Goal: Transaction & Acquisition: Purchase product/service

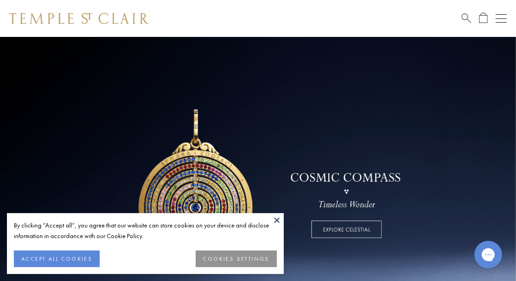
click at [278, 219] on button at bounding box center [277, 220] width 14 height 14
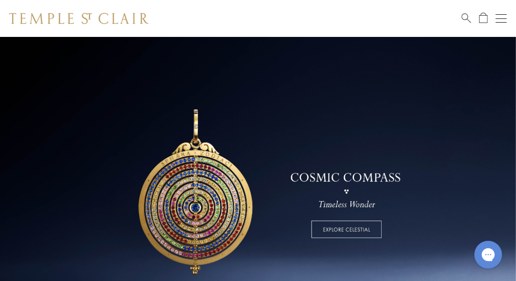
click at [462, 19] on span "Search" at bounding box center [467, 17] width 10 height 10
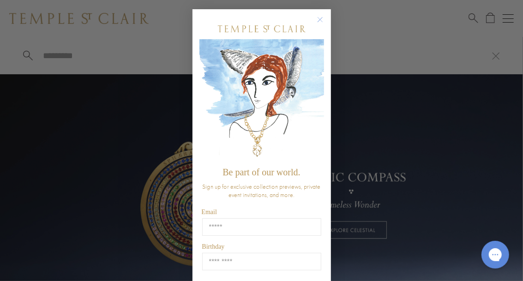
click at [319, 22] on icon "Close dialog" at bounding box center [320, 20] width 5 height 5
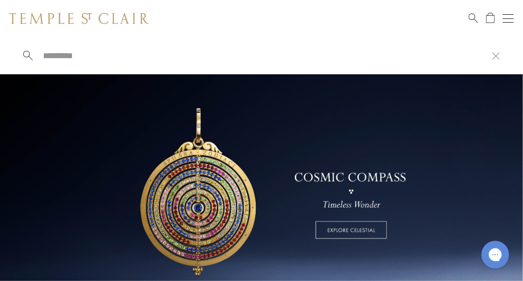
click at [510, 19] on button "Open navigation" at bounding box center [508, 18] width 11 height 11
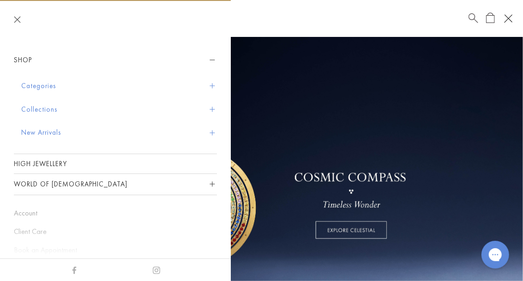
click at [120, 102] on button "Collections" at bounding box center [119, 110] width 196 height 24
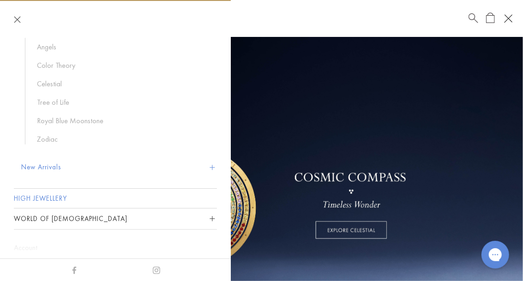
scroll to position [6, 0]
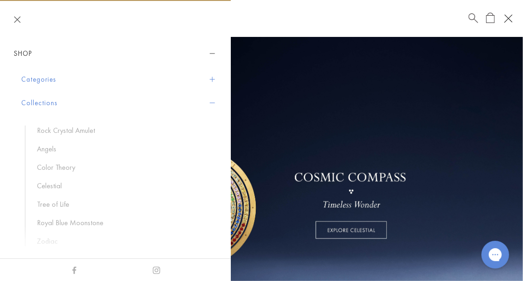
click at [38, 83] on button "Categories" at bounding box center [119, 80] width 196 height 24
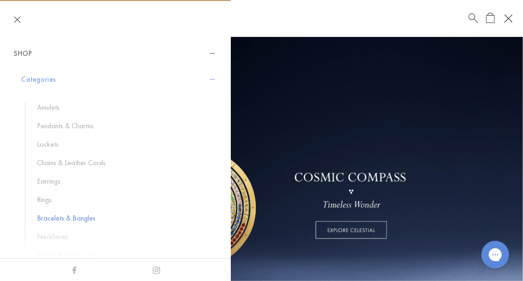
click at [64, 218] on link "Bracelets & Bangles" at bounding box center [122, 218] width 171 height 10
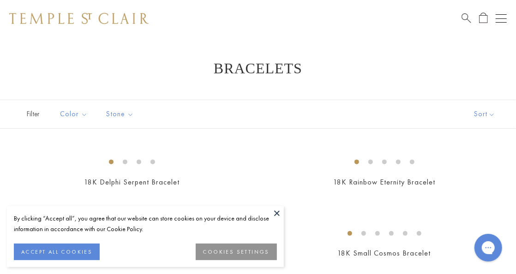
click at [46, 250] on button "ACCEPT ALL COOKIES" at bounding box center [57, 252] width 86 height 17
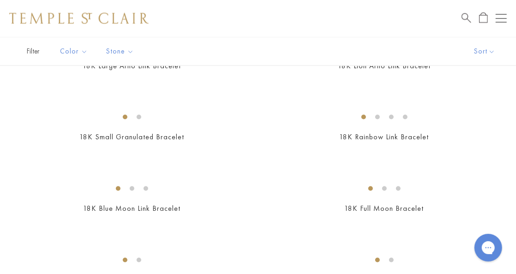
scroll to position [761, 1]
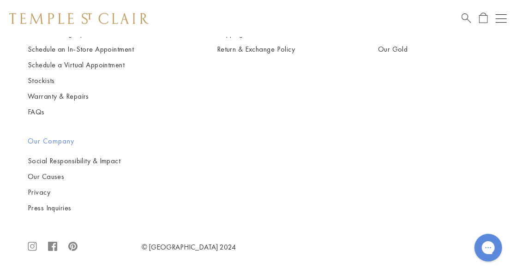
scroll to position [2019, 0]
